Goal: Find specific page/section: Find specific page/section

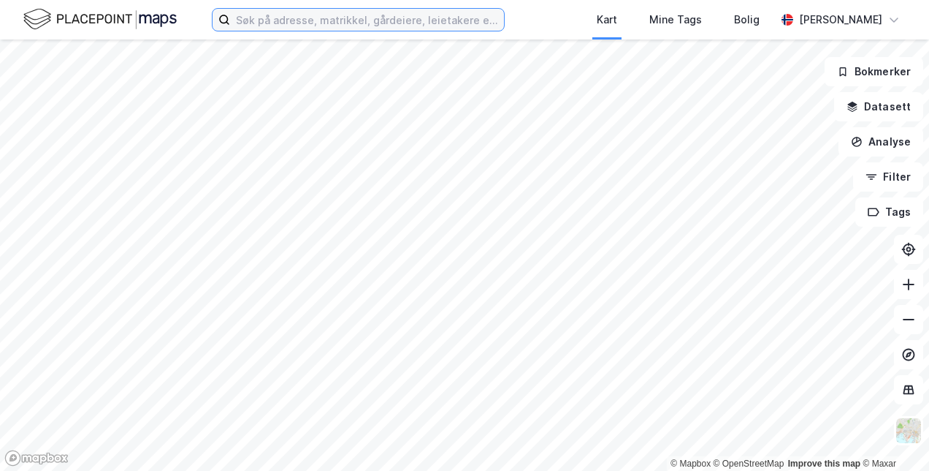
click at [408, 18] on input at bounding box center [367, 20] width 274 height 22
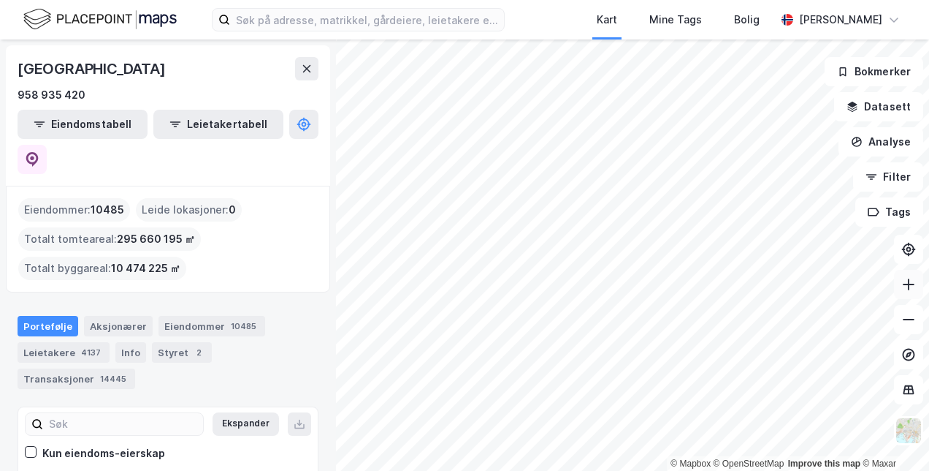
click at [913, 293] on button at bounding box center [908, 284] width 29 height 29
click at [916, 282] on button at bounding box center [908, 284] width 29 height 29
click at [906, 292] on button at bounding box center [908, 284] width 29 height 29
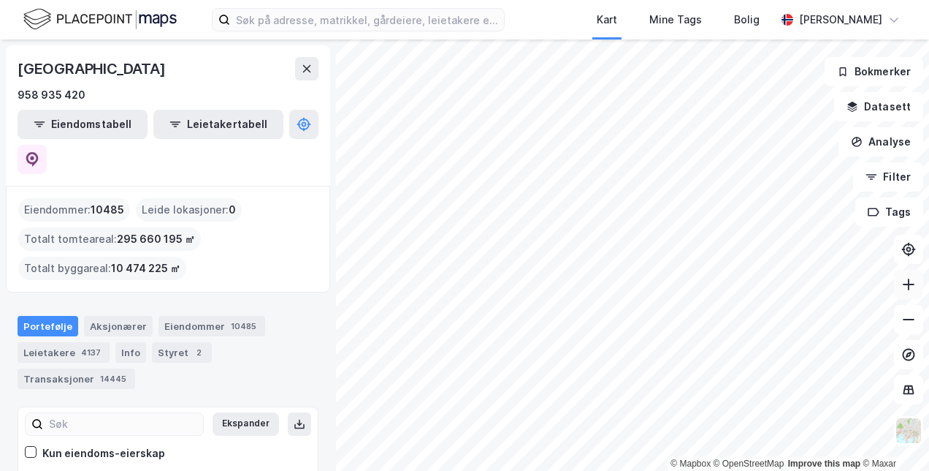
click at [903, 285] on icon at bounding box center [909, 284] width 15 height 15
click at [902, 288] on icon at bounding box center [909, 284] width 15 height 15
click at [904, 289] on icon at bounding box center [909, 284] width 15 height 15
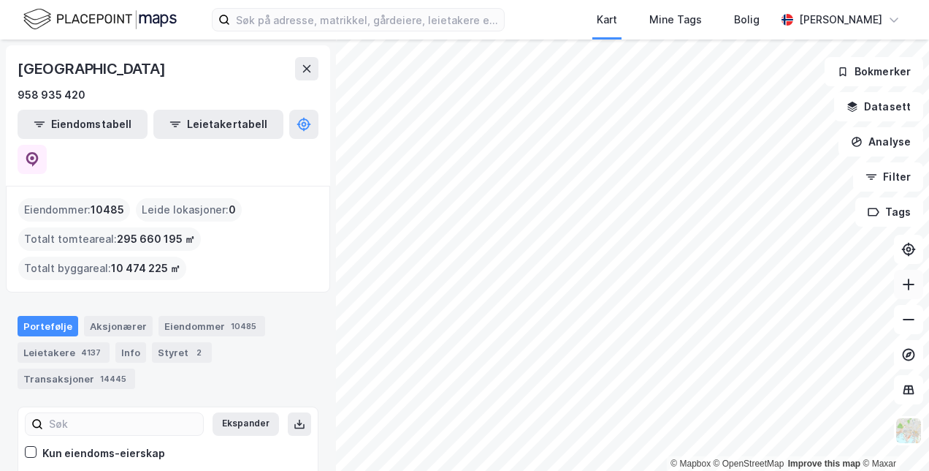
click at [905, 285] on icon at bounding box center [909, 284] width 15 height 15
click at [912, 286] on icon at bounding box center [909, 284] width 15 height 15
